Goal: Information Seeking & Learning: Learn about a topic

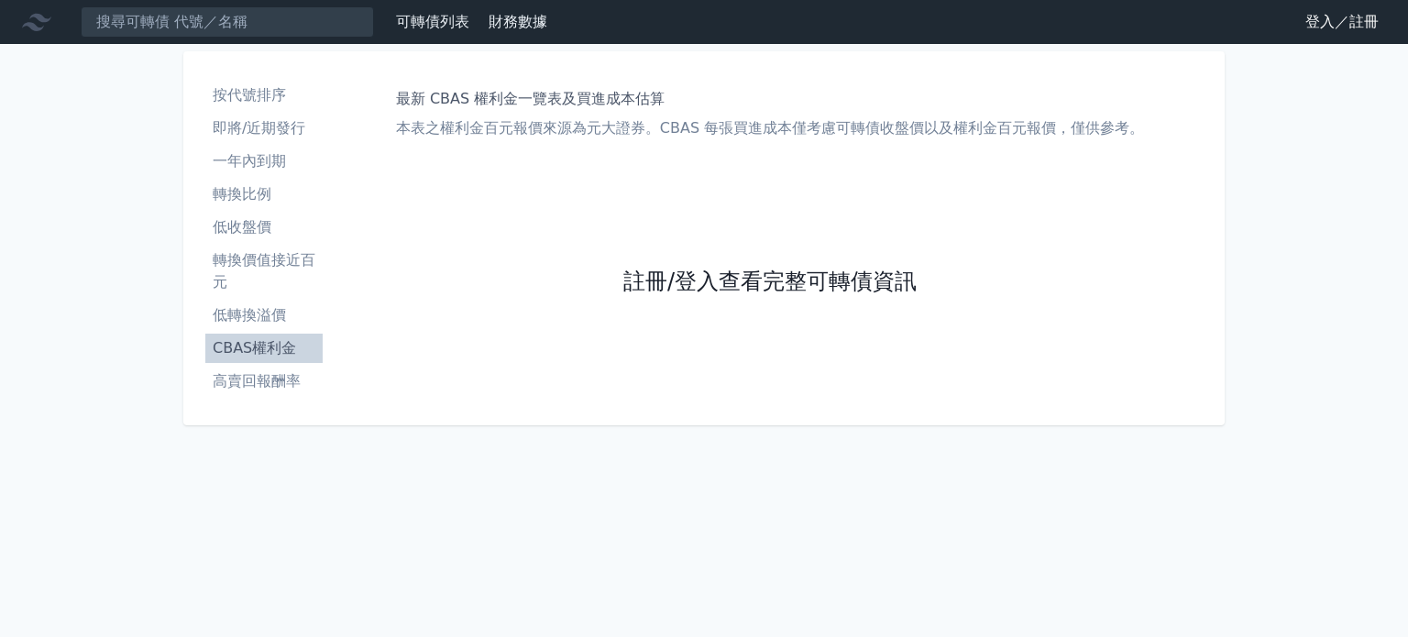
click at [619, 275] on div "最新 CBAS 權利金一覽表及買進成本估算 本表之權利金百元報價來源為元大證券。CBAS 每[PERSON_NAME]成本僅考慮可轉債收盤價以及權利金百元報價…" at bounding box center [770, 238] width 880 height 330
click at [634, 274] on link "註冊/登入查看完整可轉債資訊" at bounding box center [769, 282] width 293 height 29
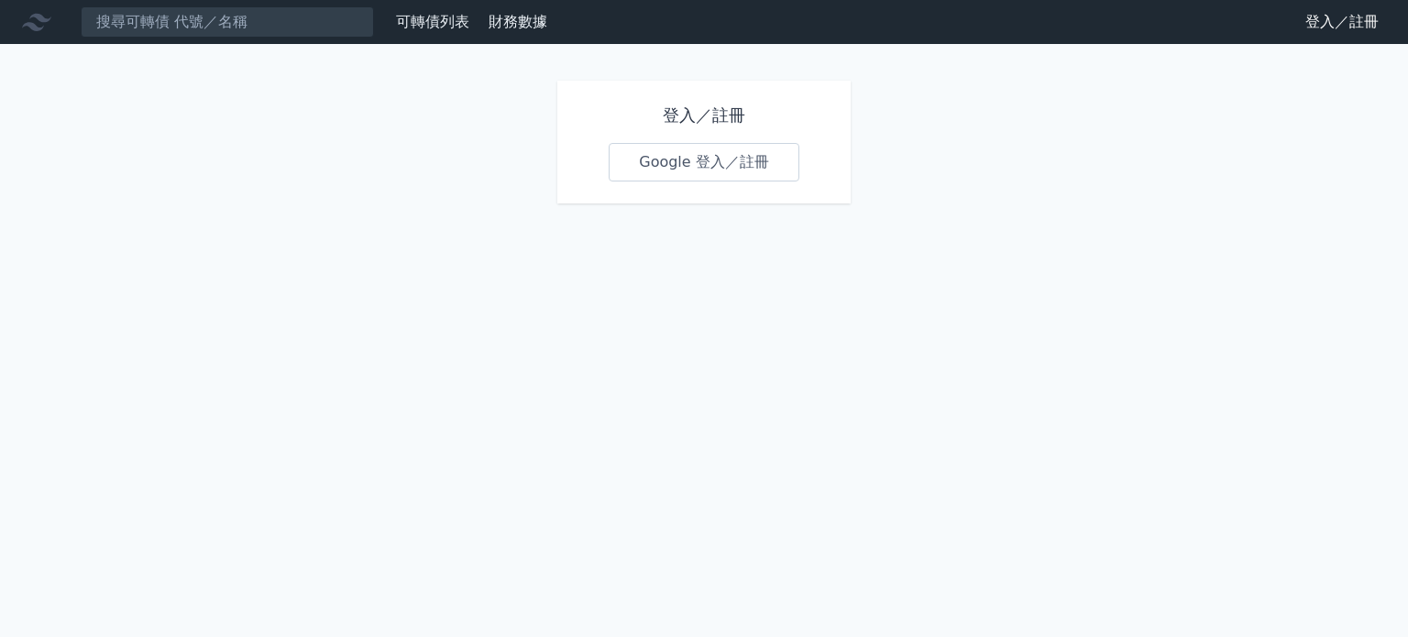
click at [734, 174] on link "Google 登入／註冊" at bounding box center [704, 162] width 191 height 38
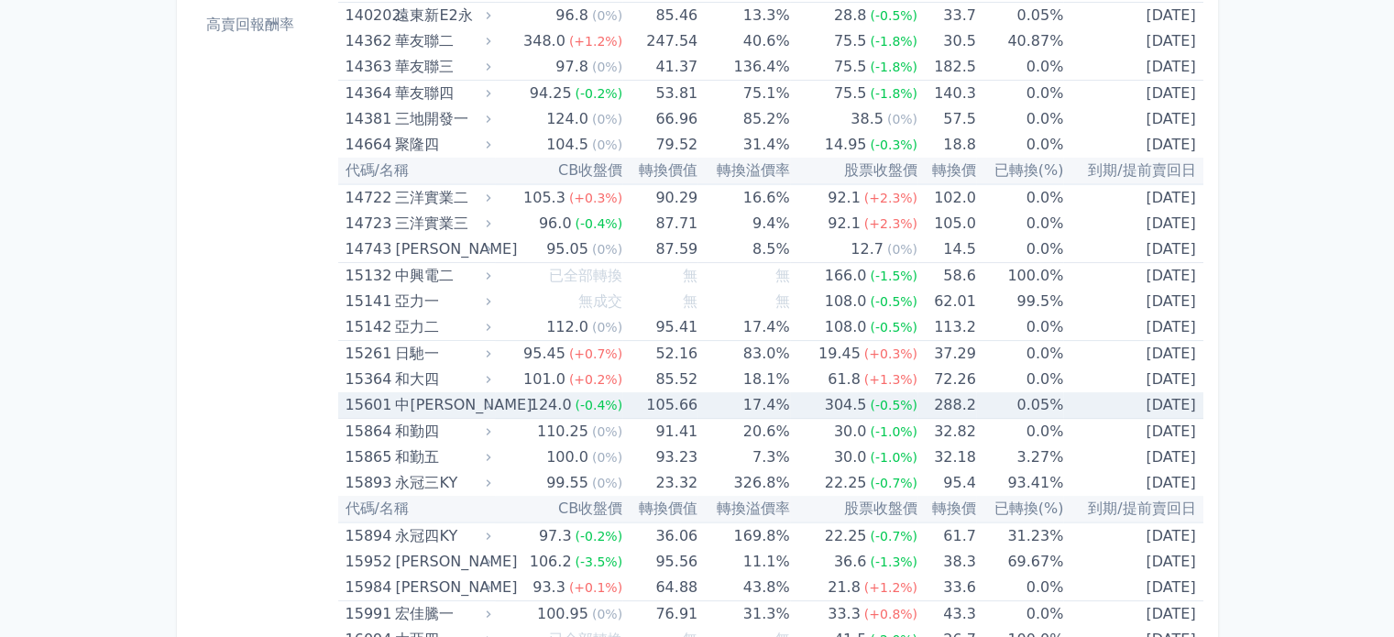
scroll to position [367, 0]
